Goal: Task Accomplishment & Management: Use online tool/utility

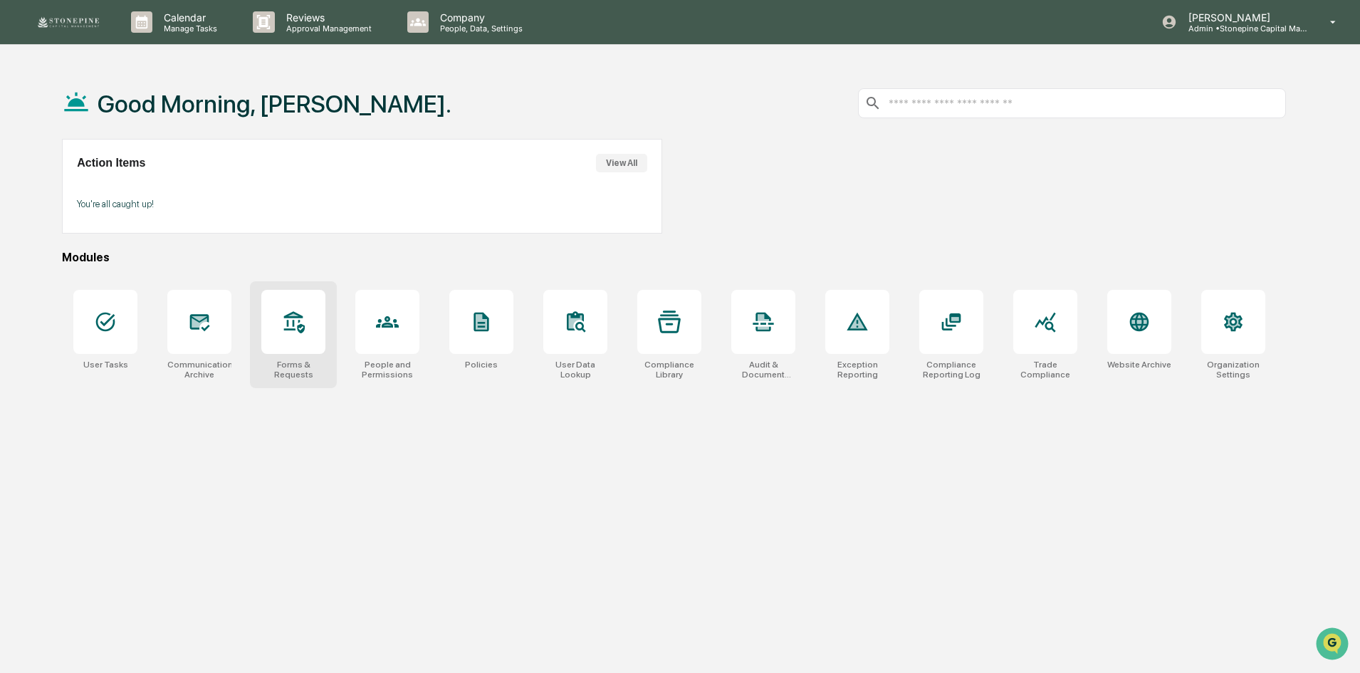
click at [308, 330] on div at bounding box center [293, 322] width 64 height 64
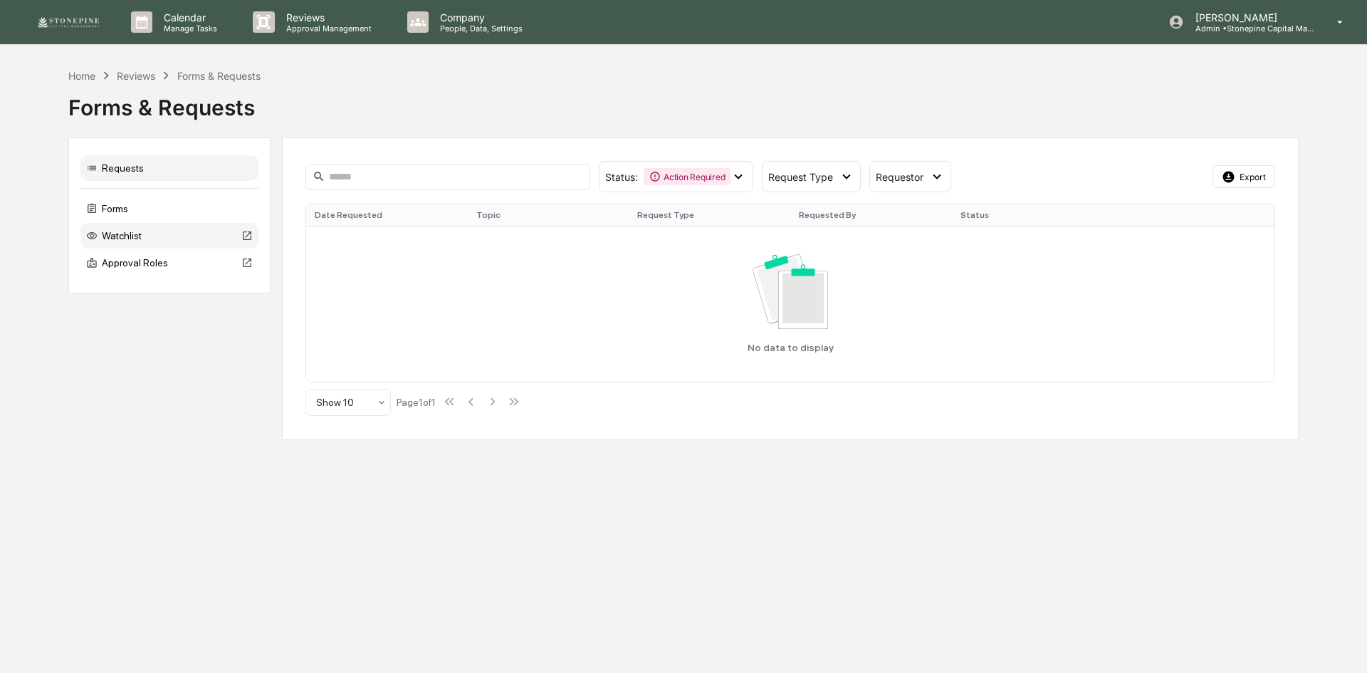
click at [155, 235] on div "Watchlist" at bounding box center [169, 236] width 178 height 26
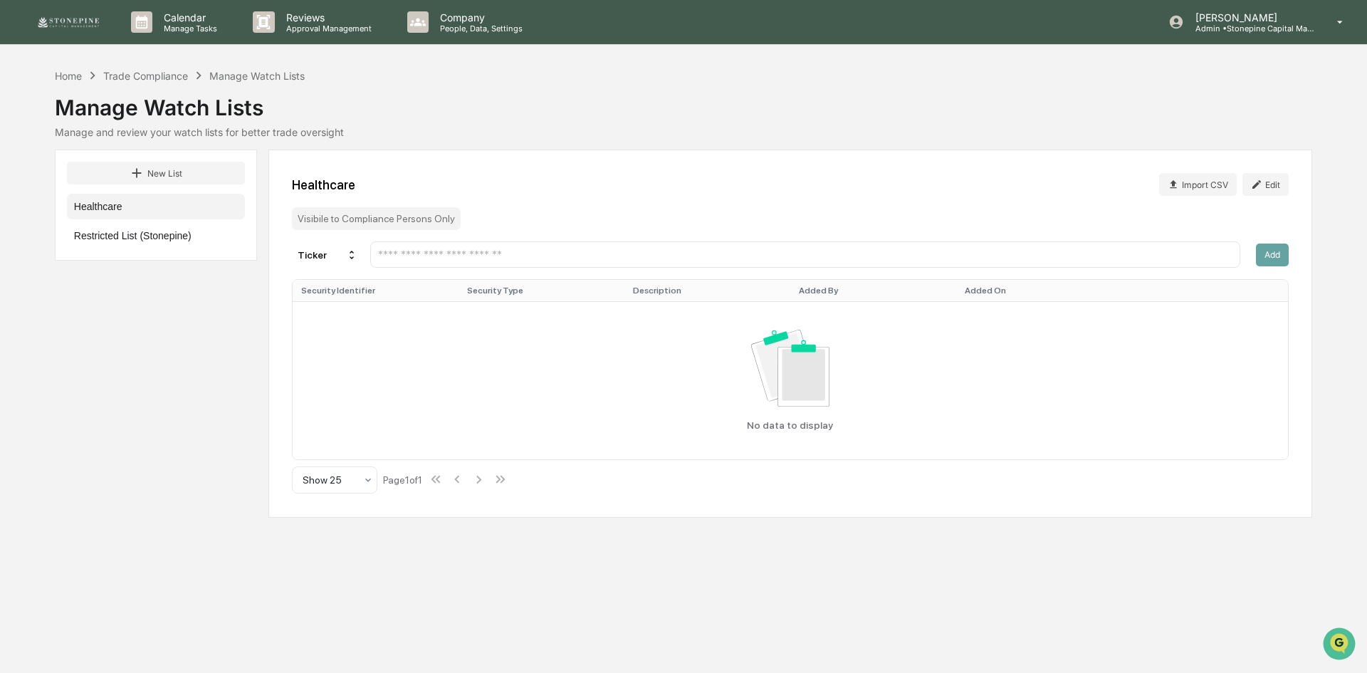
click at [155, 235] on button "Restricted List (Stonepine)" at bounding box center [156, 236] width 178 height 26
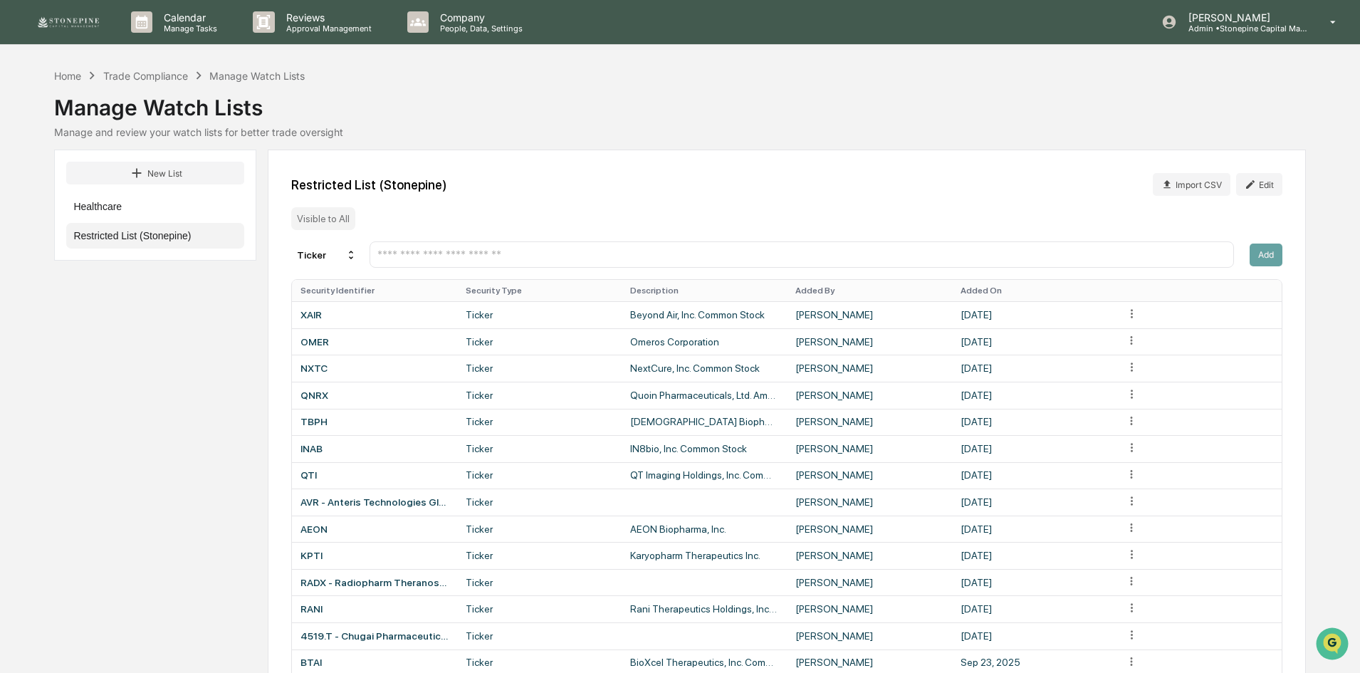
click at [602, 254] on input "text" at bounding box center [801, 255] width 851 height 14
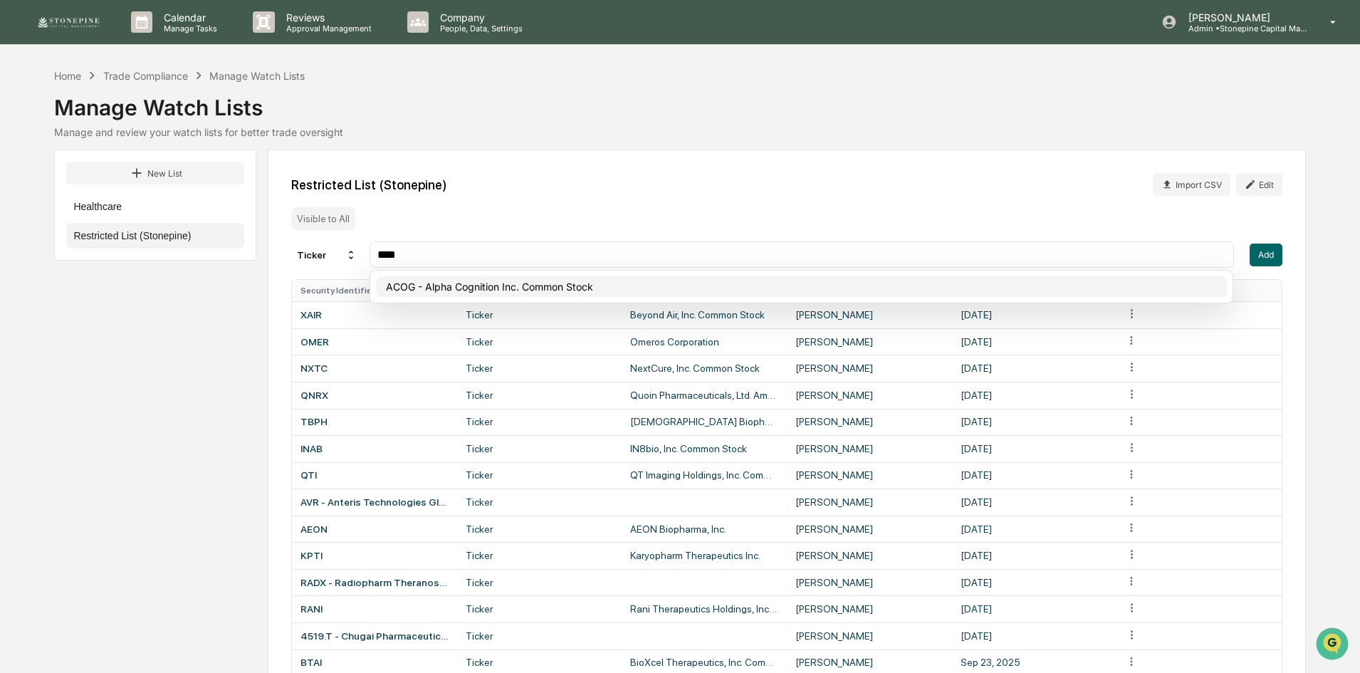
type input "****"
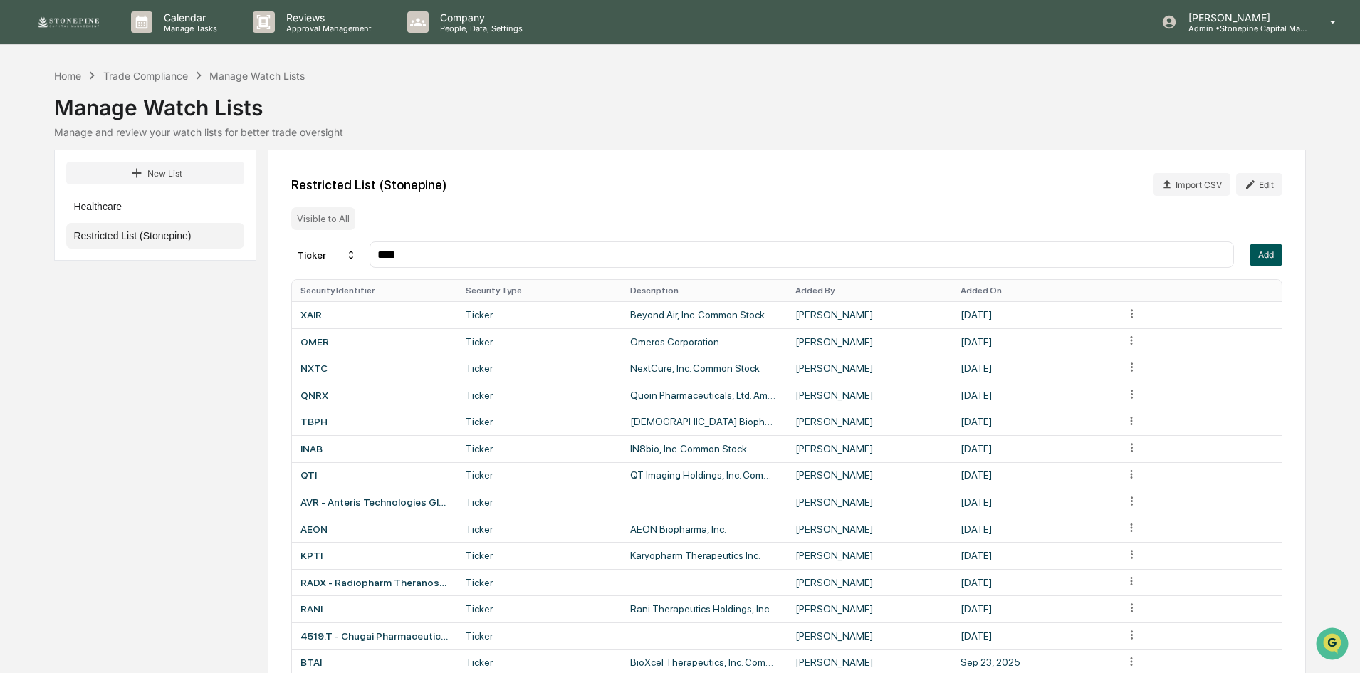
click at [1268, 251] on button "Add" at bounding box center [1265, 254] width 33 height 23
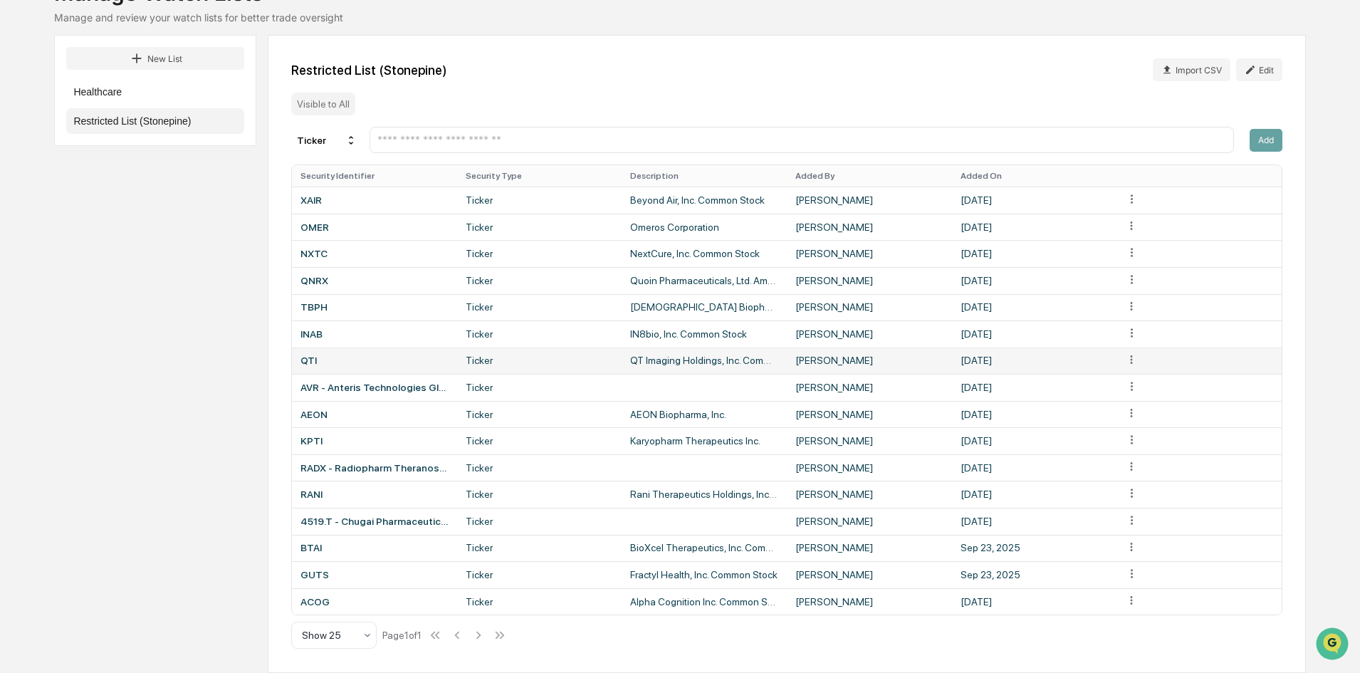
scroll to position [115, 0]
click at [521, 138] on input "text" at bounding box center [801, 140] width 851 height 14
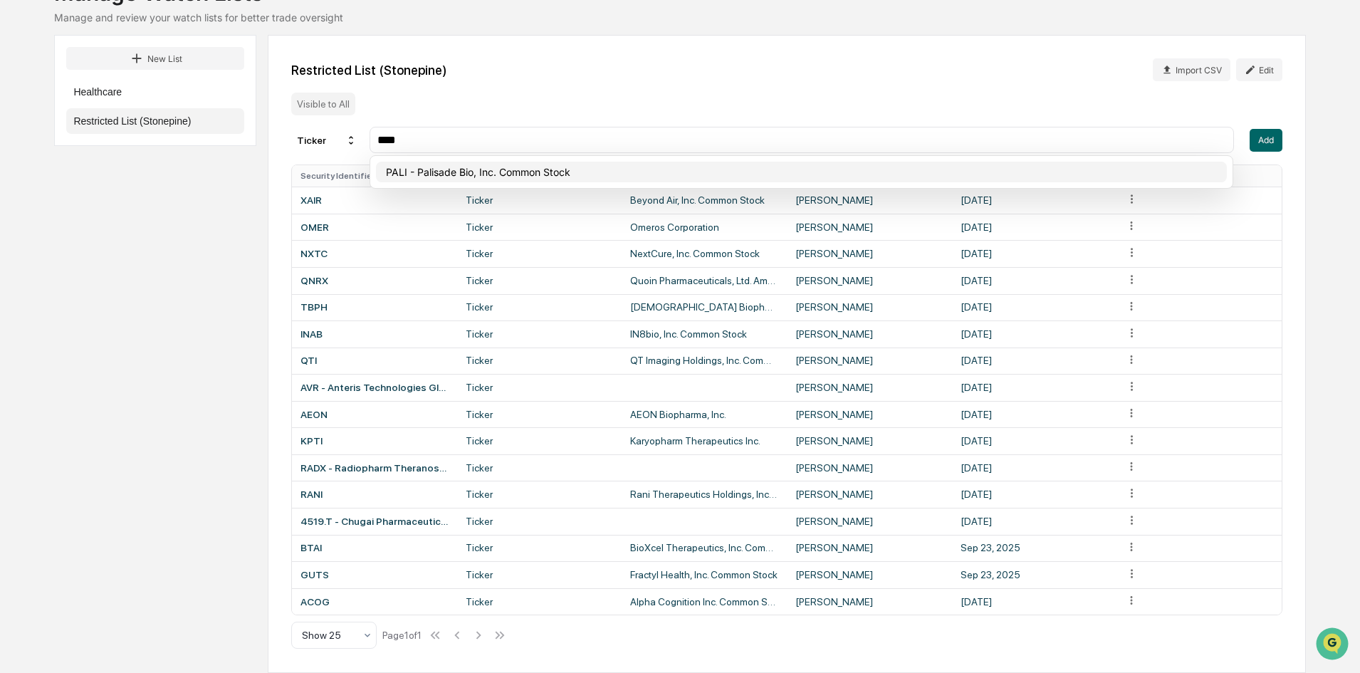
type input "****"
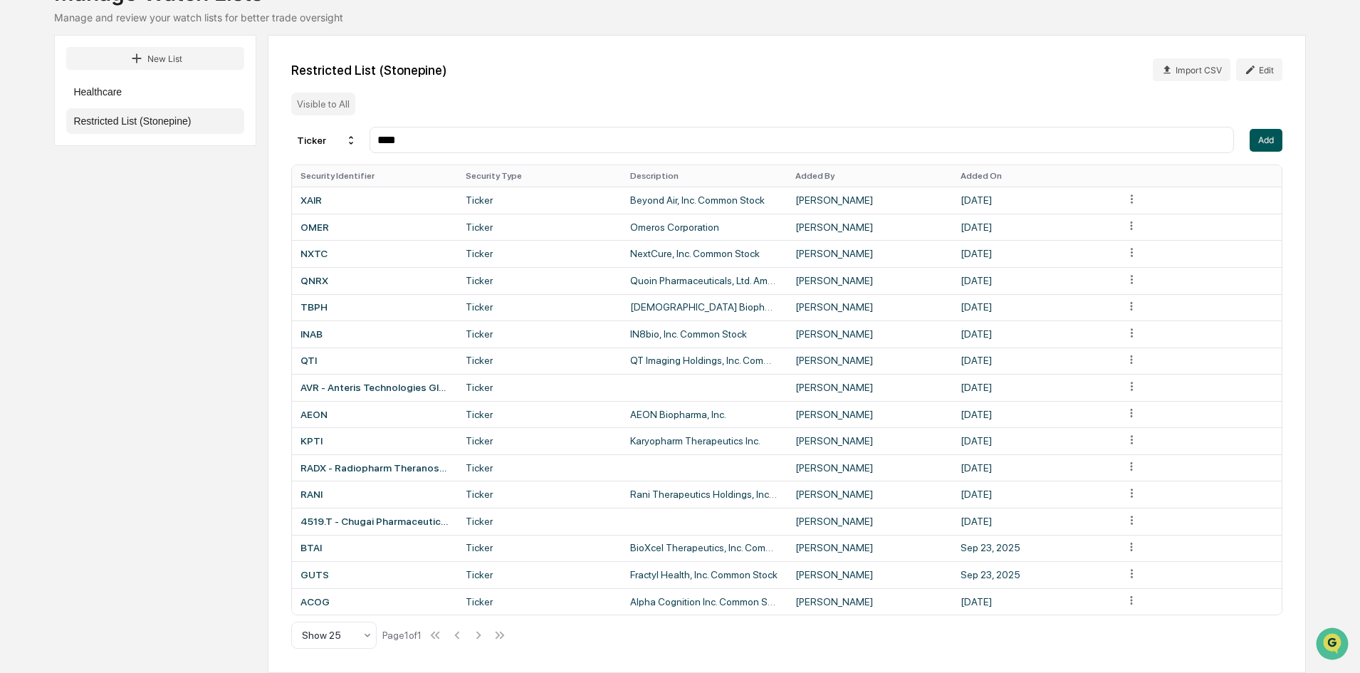
click at [1274, 147] on button "Add" at bounding box center [1265, 140] width 33 height 23
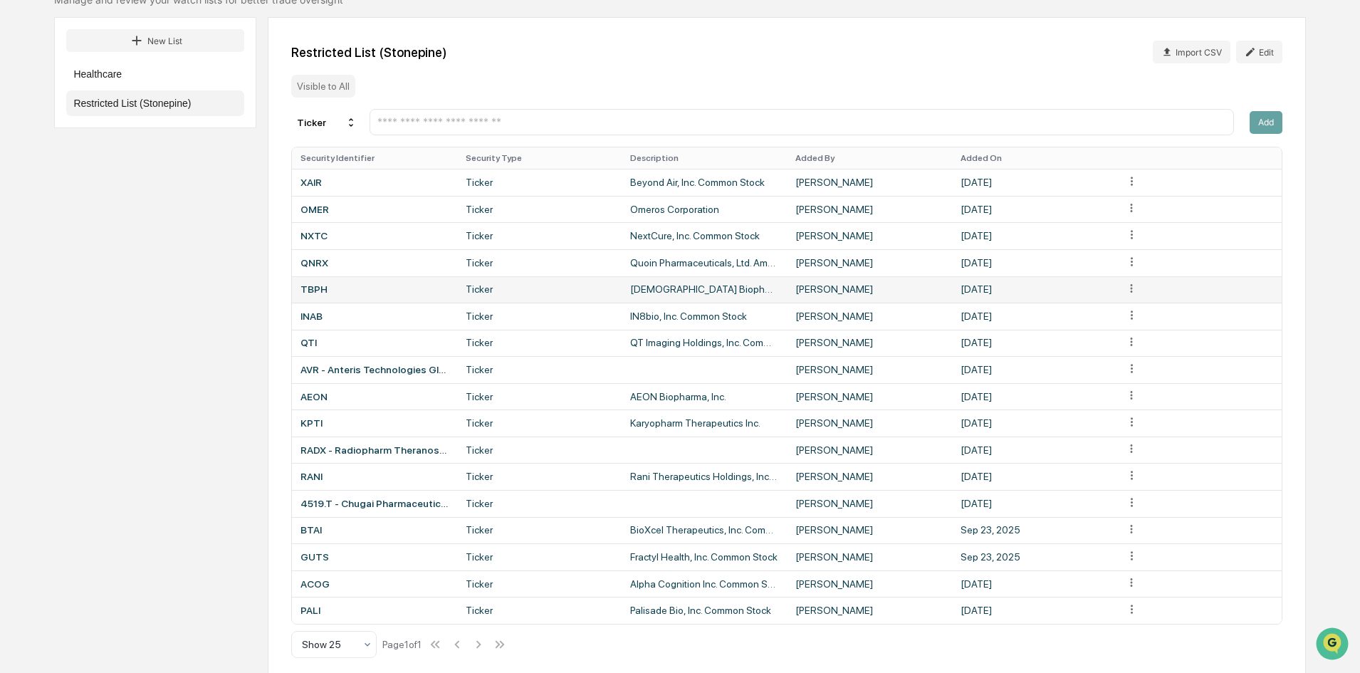
scroll to position [142, 0]
